Goal: Navigation & Orientation: Find specific page/section

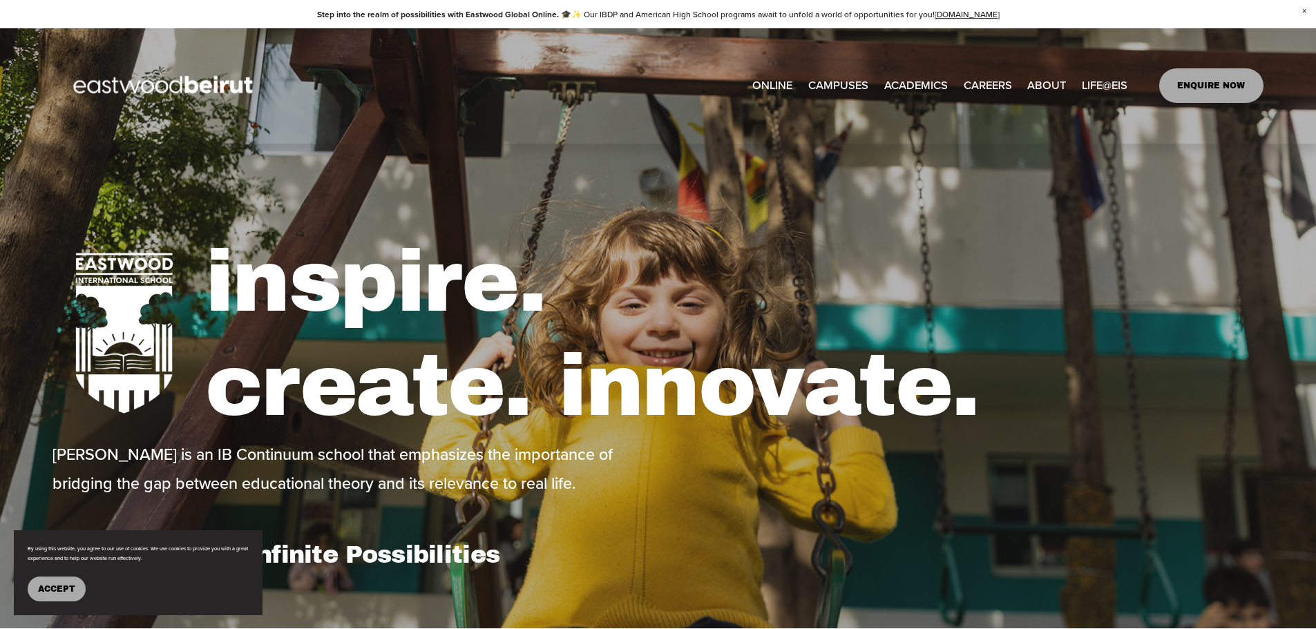
type input "*****"
click at [0, 0] on span "IB-DP Program" at bounding box center [0, 0] width 0 height 0
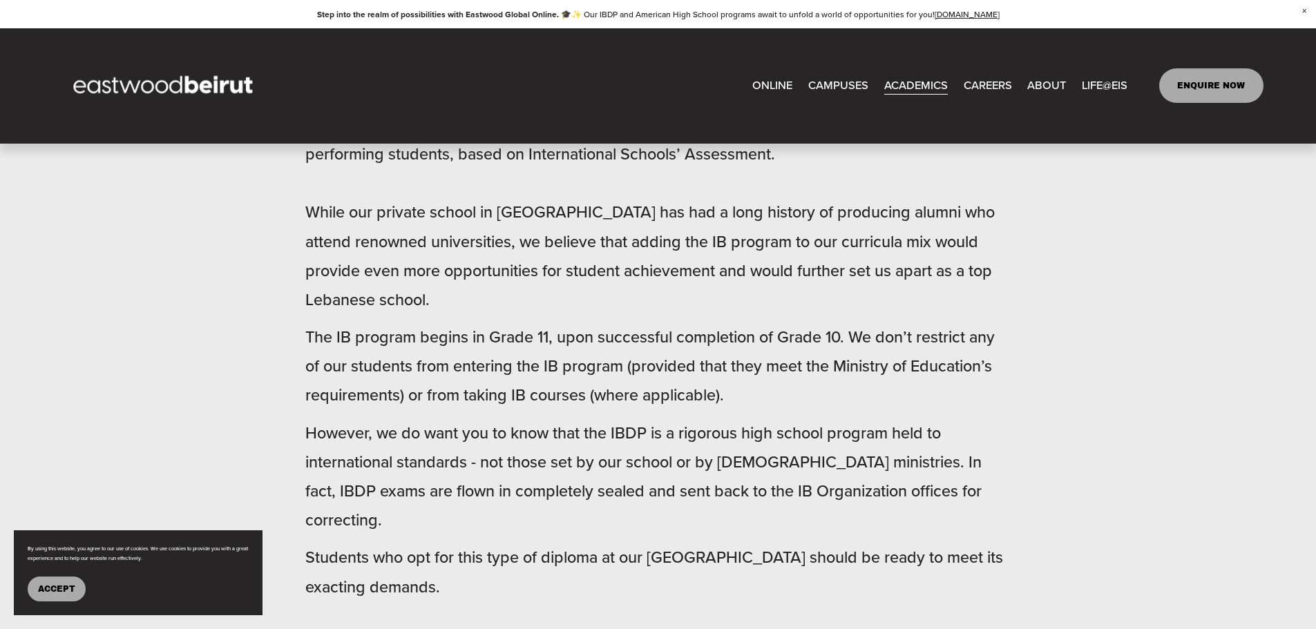
scroll to position [834, 0]
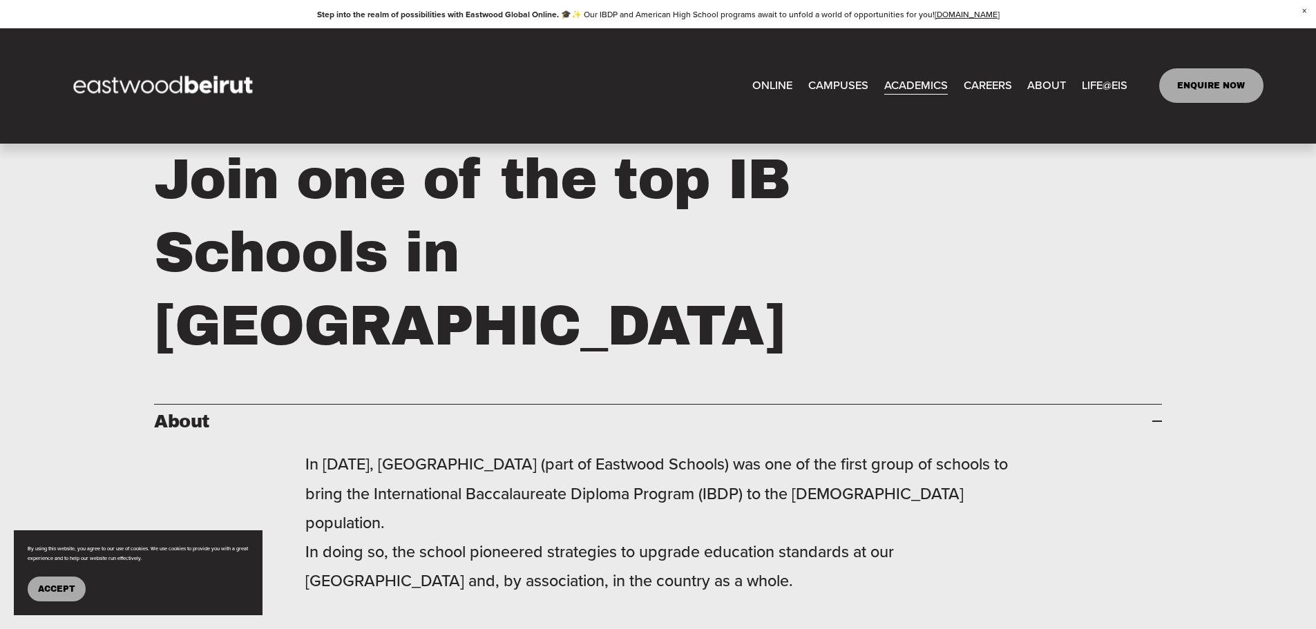
click at [996, 88] on link "CAREERS" at bounding box center [988, 86] width 48 height 23
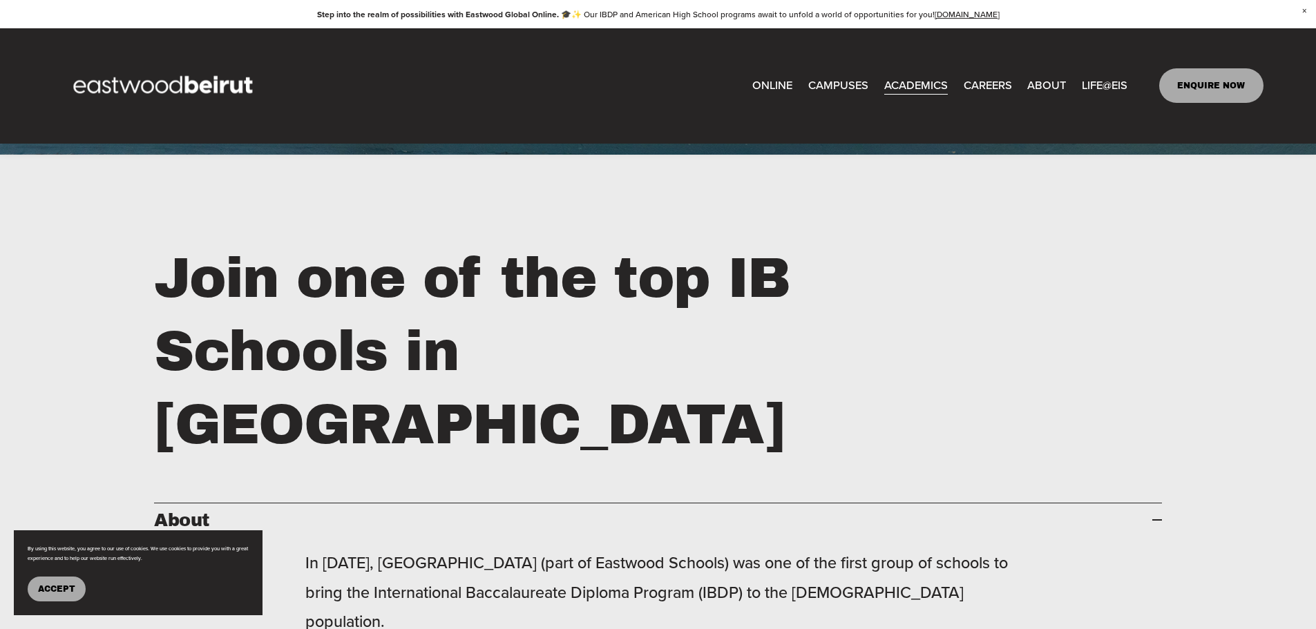
scroll to position [553, 0]
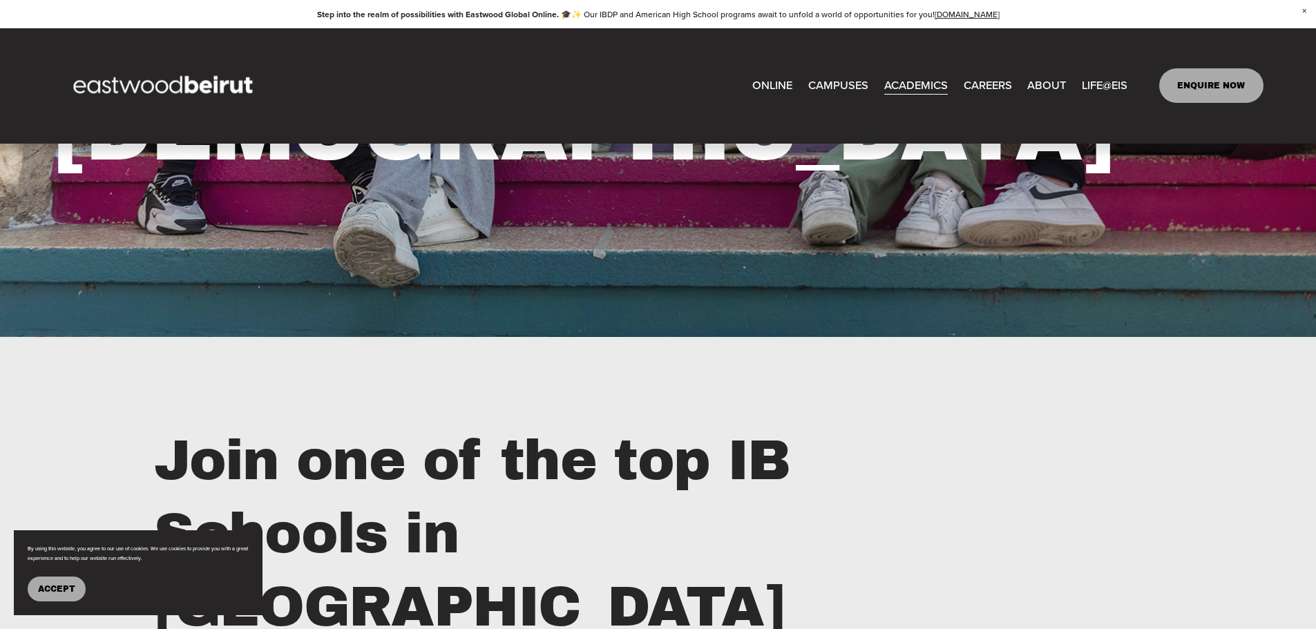
click at [0, 0] on span "IB-[GEOGRAPHIC_DATA]" at bounding box center [0, 0] width 0 height 0
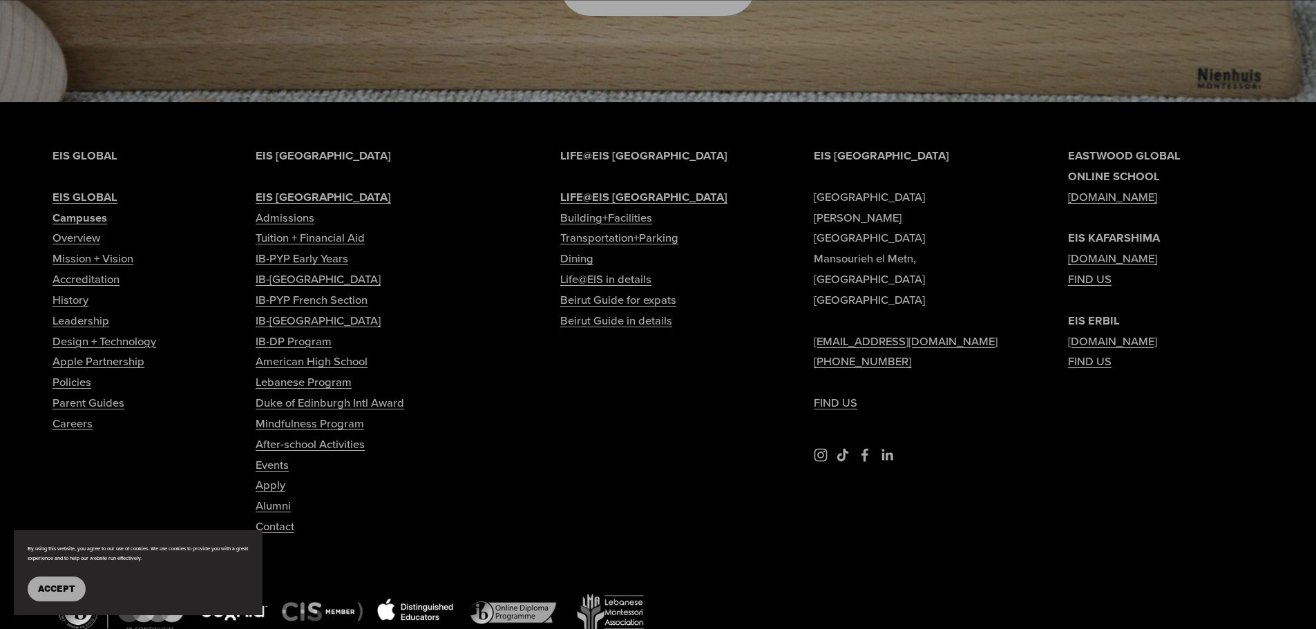
scroll to position [8716, 0]
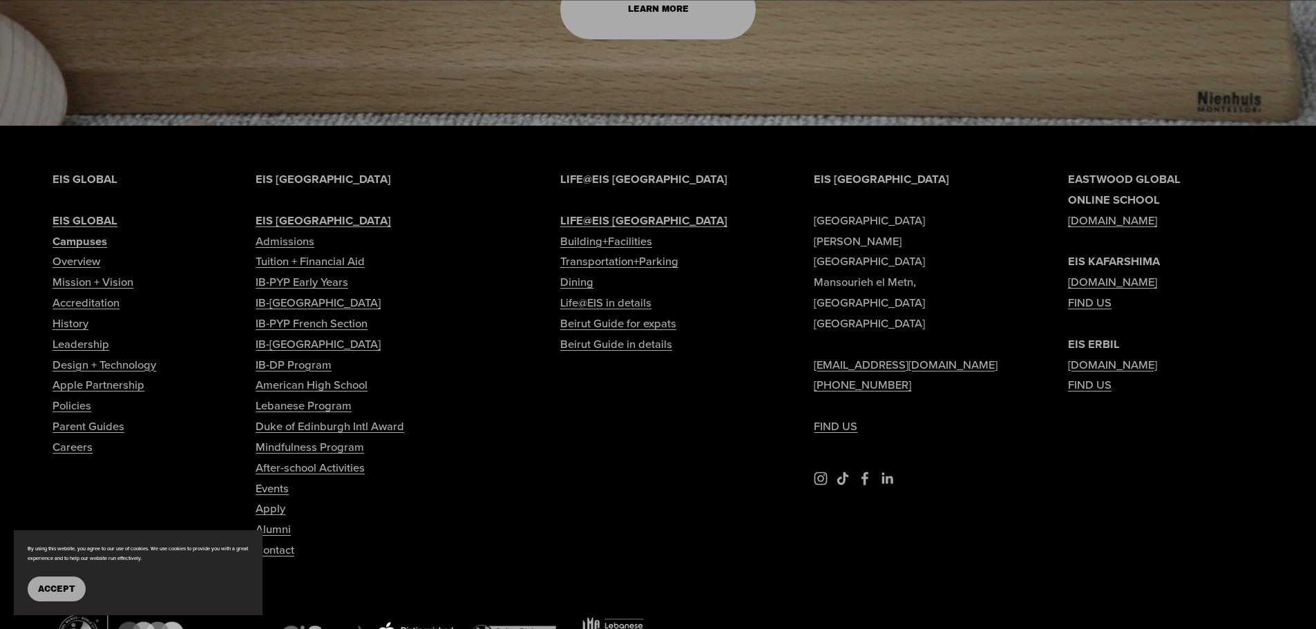
click at [274, 519] on link "Alumni" at bounding box center [273, 529] width 35 height 21
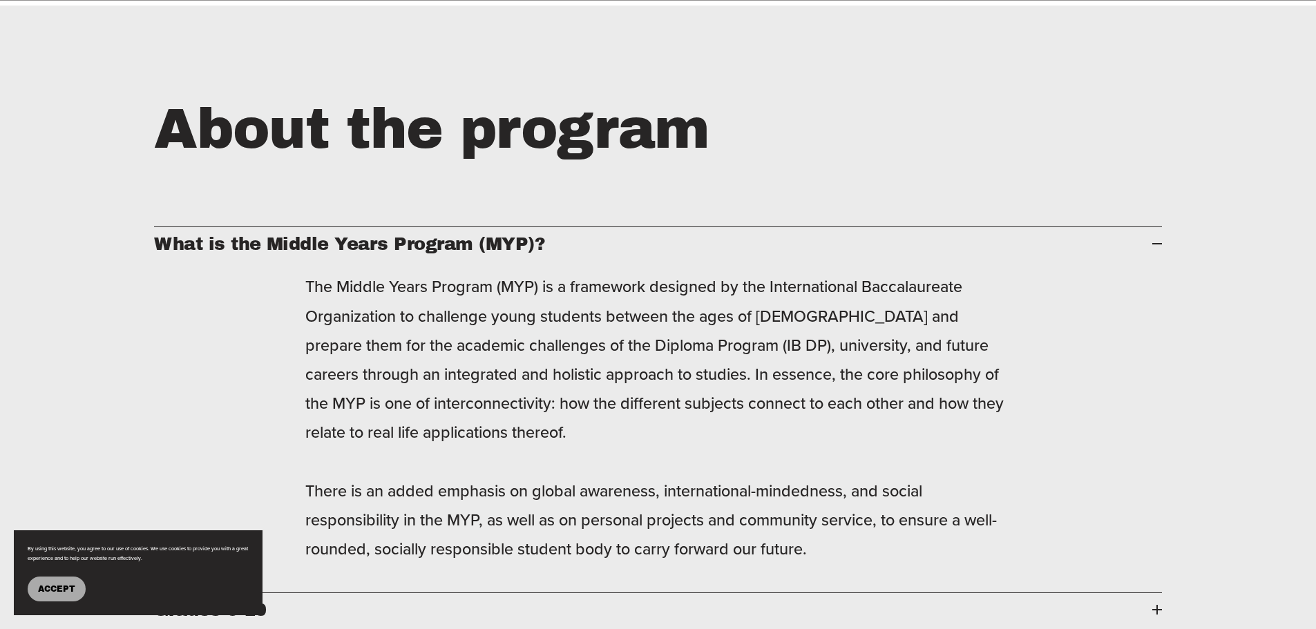
scroll to position [2280, 0]
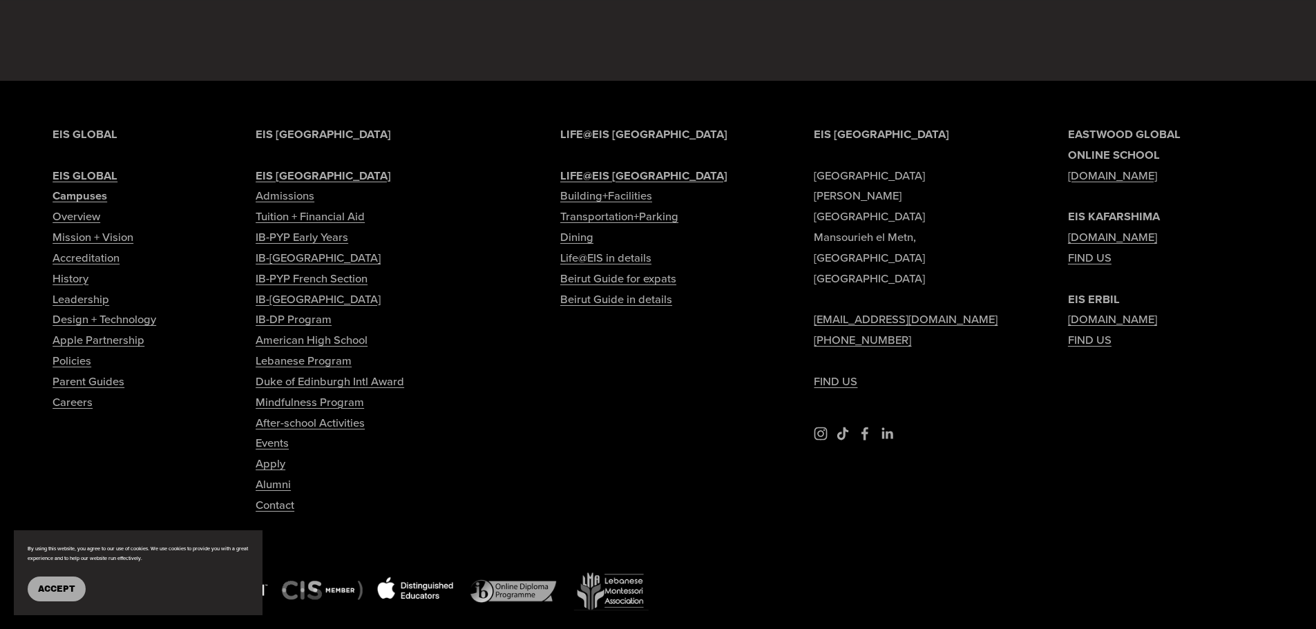
scroll to position [1828, 0]
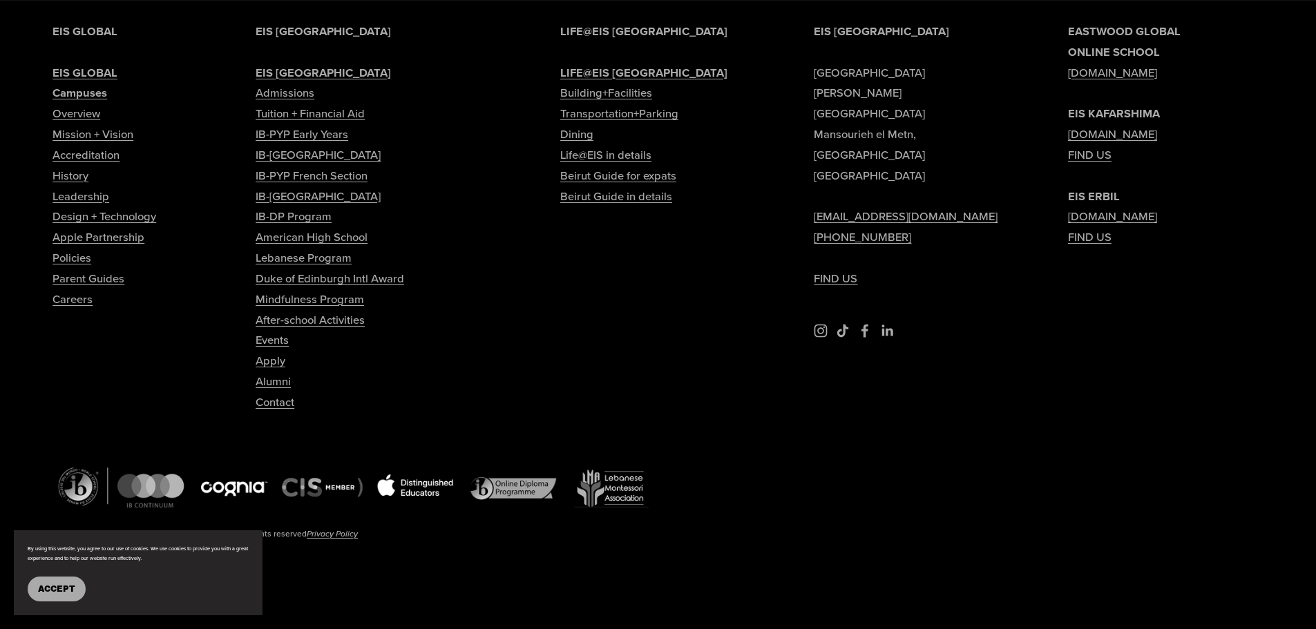
click at [278, 400] on link "Contact" at bounding box center [275, 402] width 39 height 21
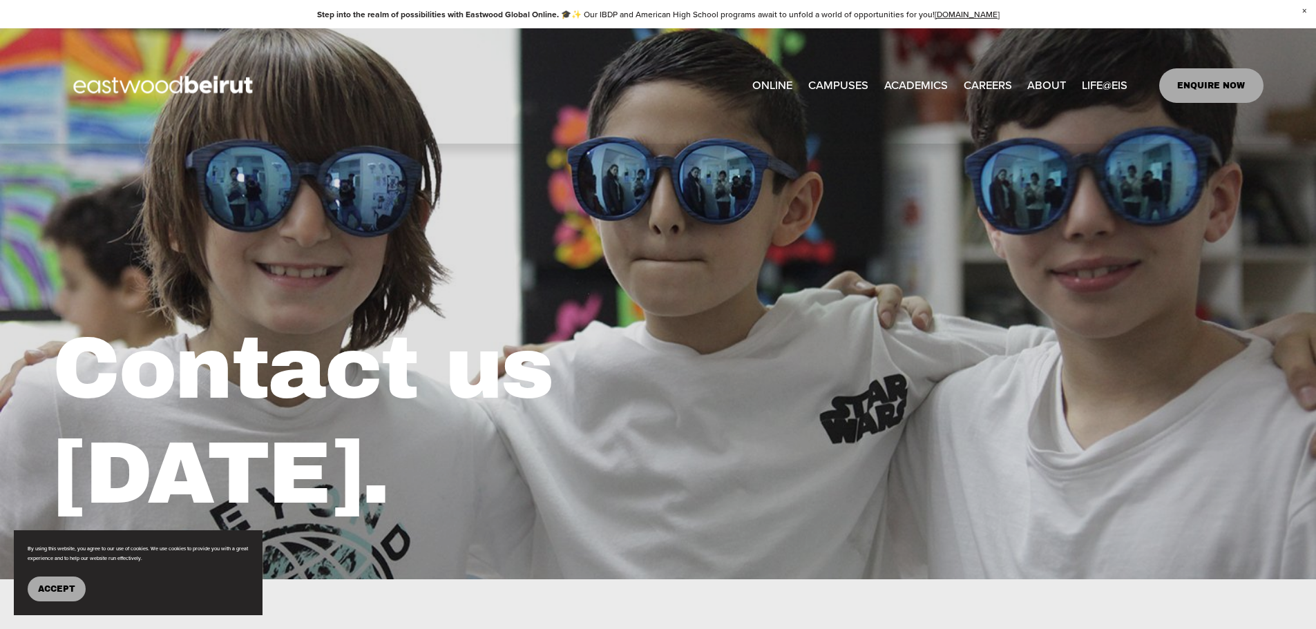
click at [1051, 84] on span "ABOUT" at bounding box center [1046, 85] width 39 height 21
click at [0, 0] on span "Apple Partnership" at bounding box center [0, 0] width 0 height 0
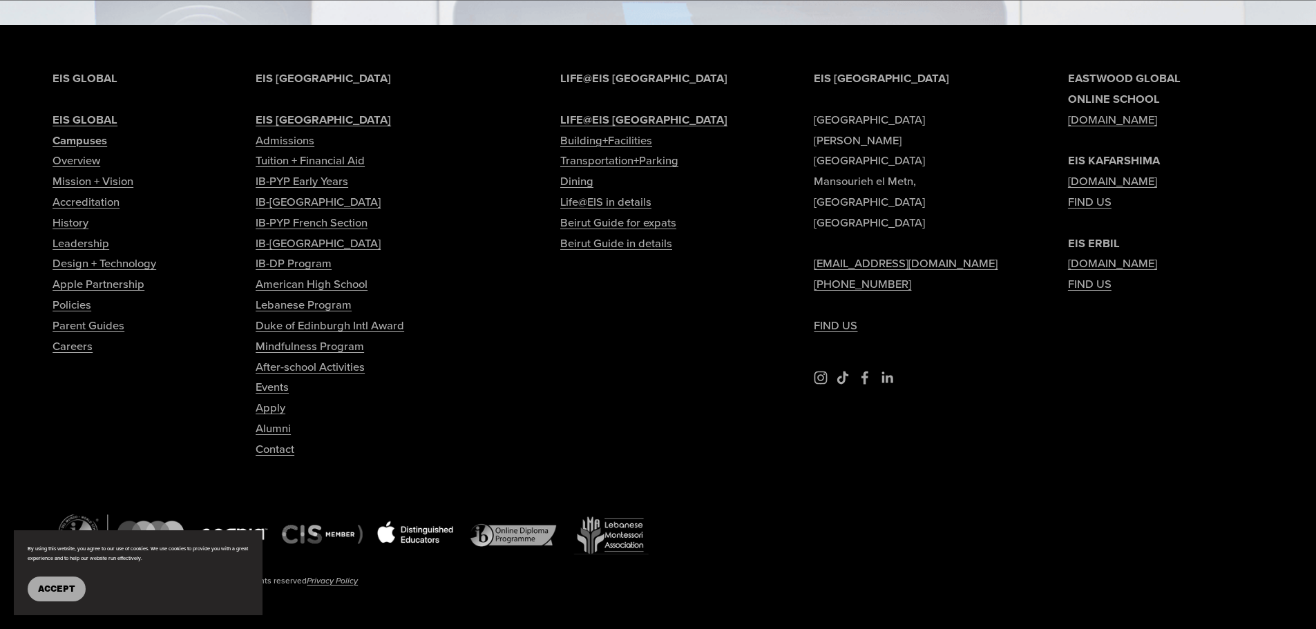
scroll to position [4554, 0]
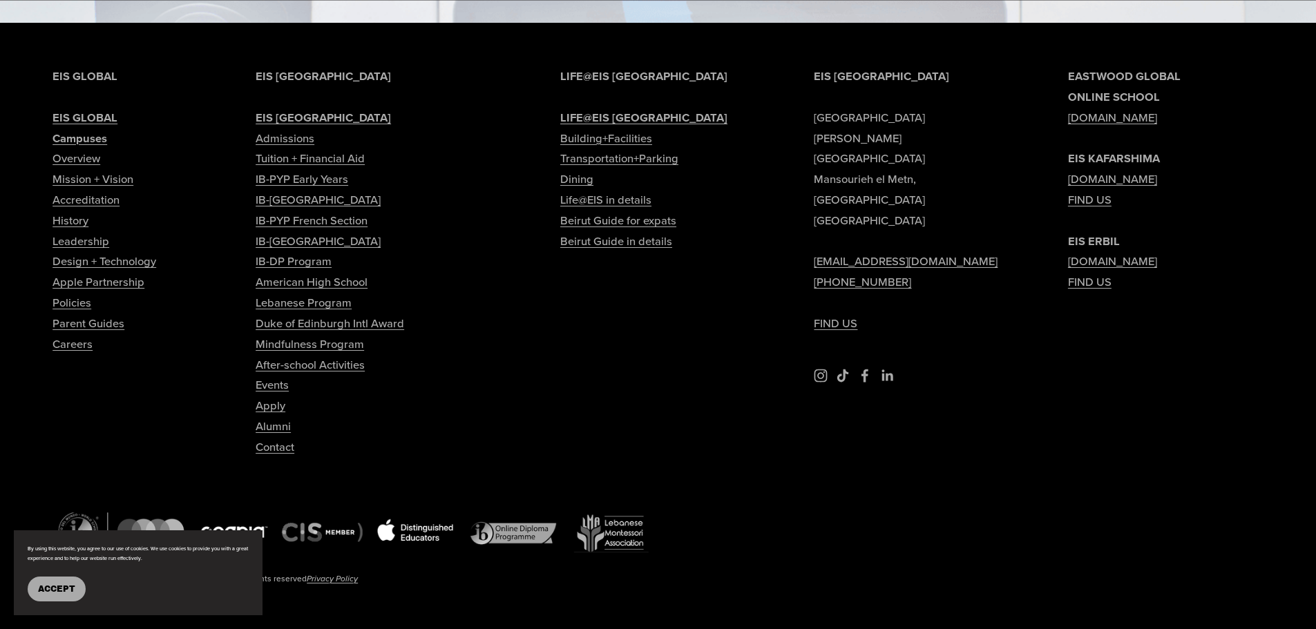
click at [64, 586] on span "Accept" at bounding box center [56, 589] width 37 height 10
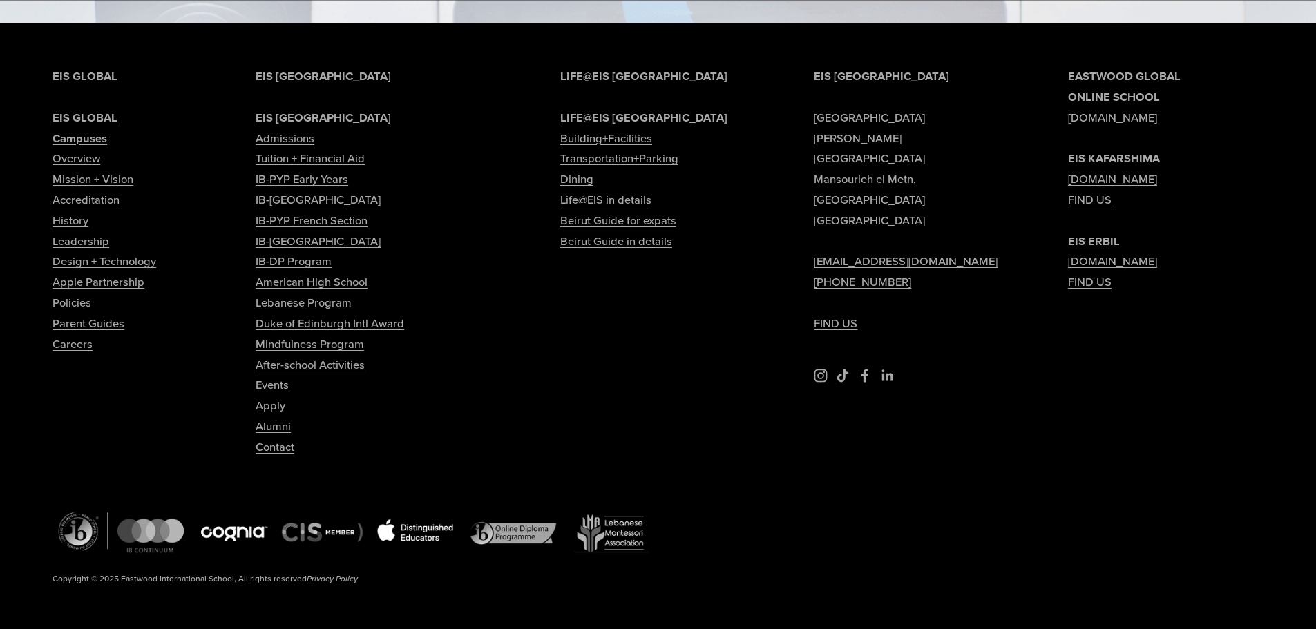
click at [427, 571] on p "Copyright © 2025 Eastwood International School, All rights reserved Privacy Pol…" at bounding box center [327, 578] width 551 height 15
